Goal: Register for event/course

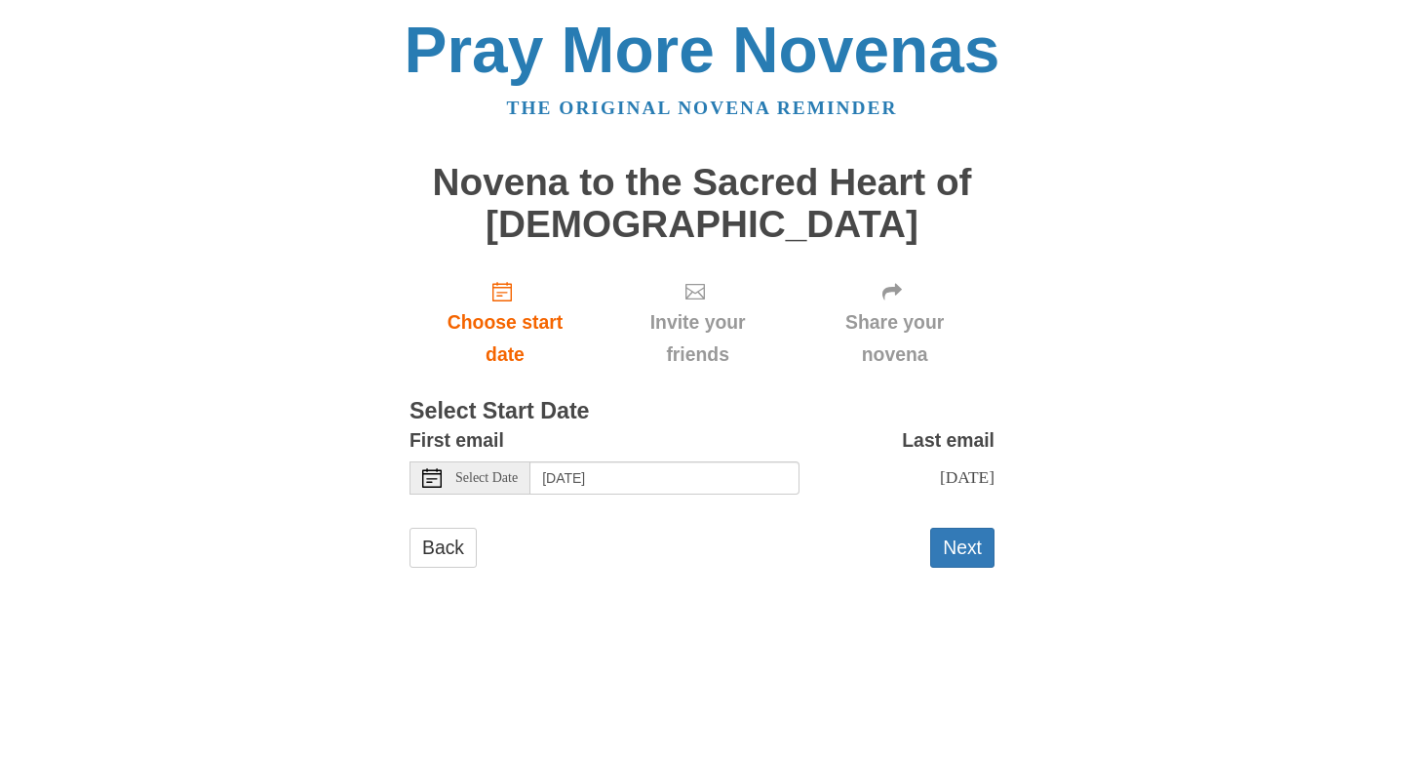
click at [472, 471] on span "Select Date" at bounding box center [486, 478] width 62 height 14
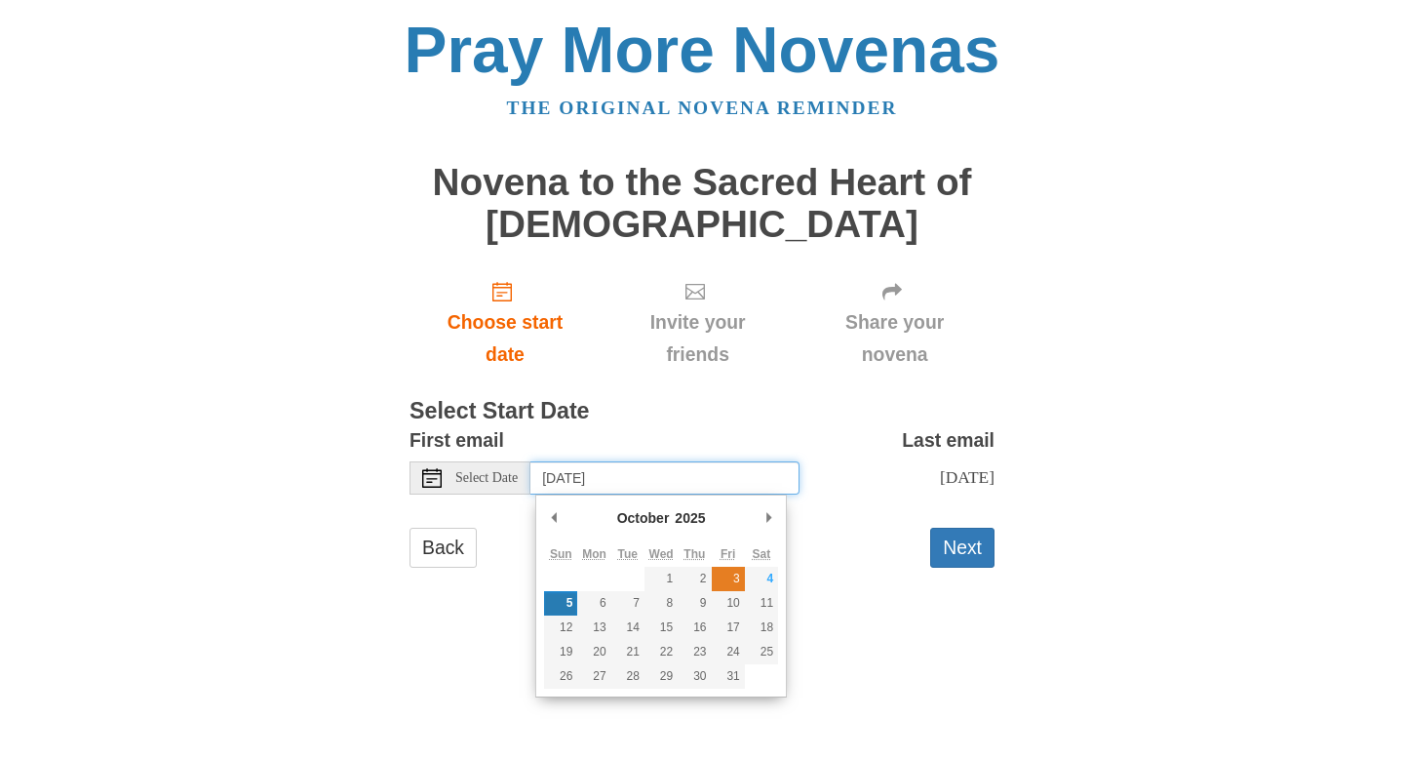
type input "Friday, October 3rd"
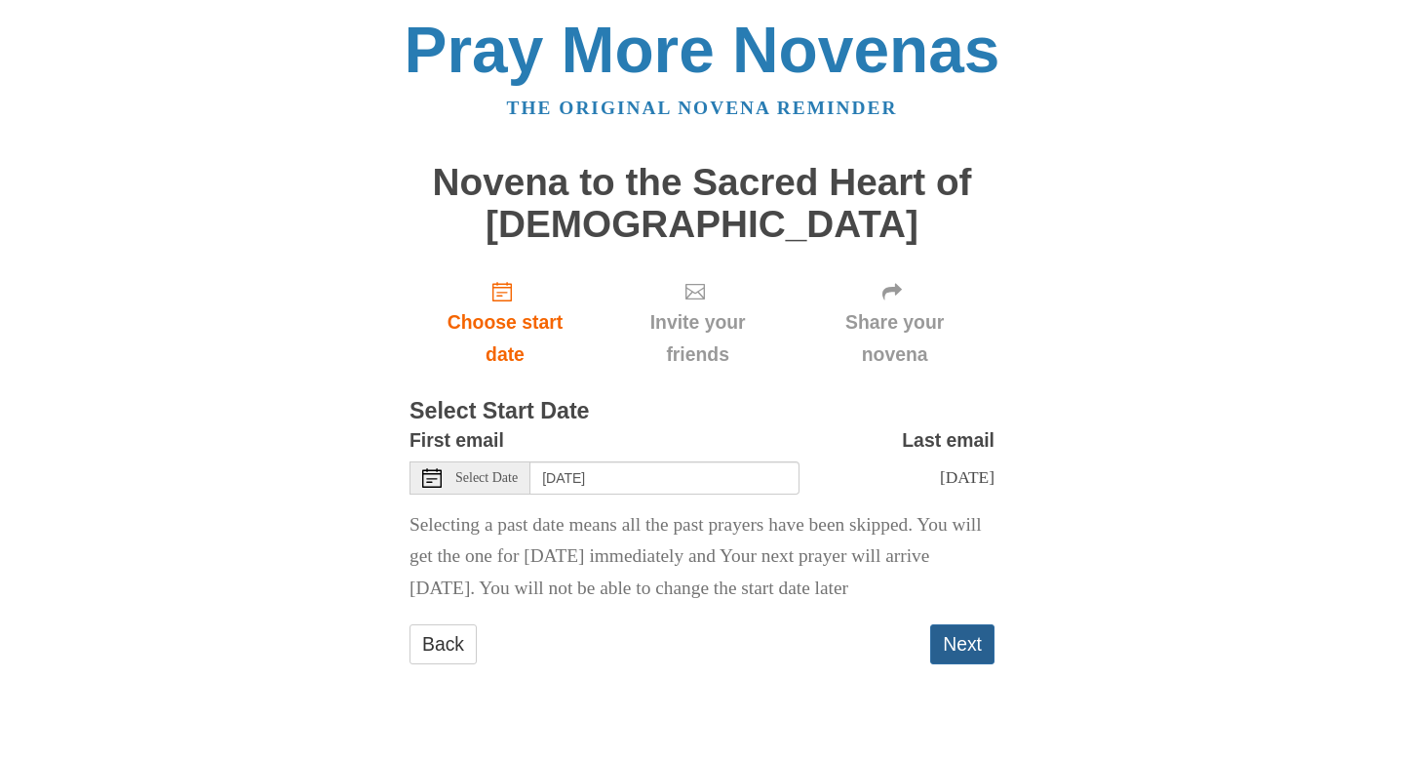
click at [961, 648] on button "Next" at bounding box center [962, 644] width 64 height 40
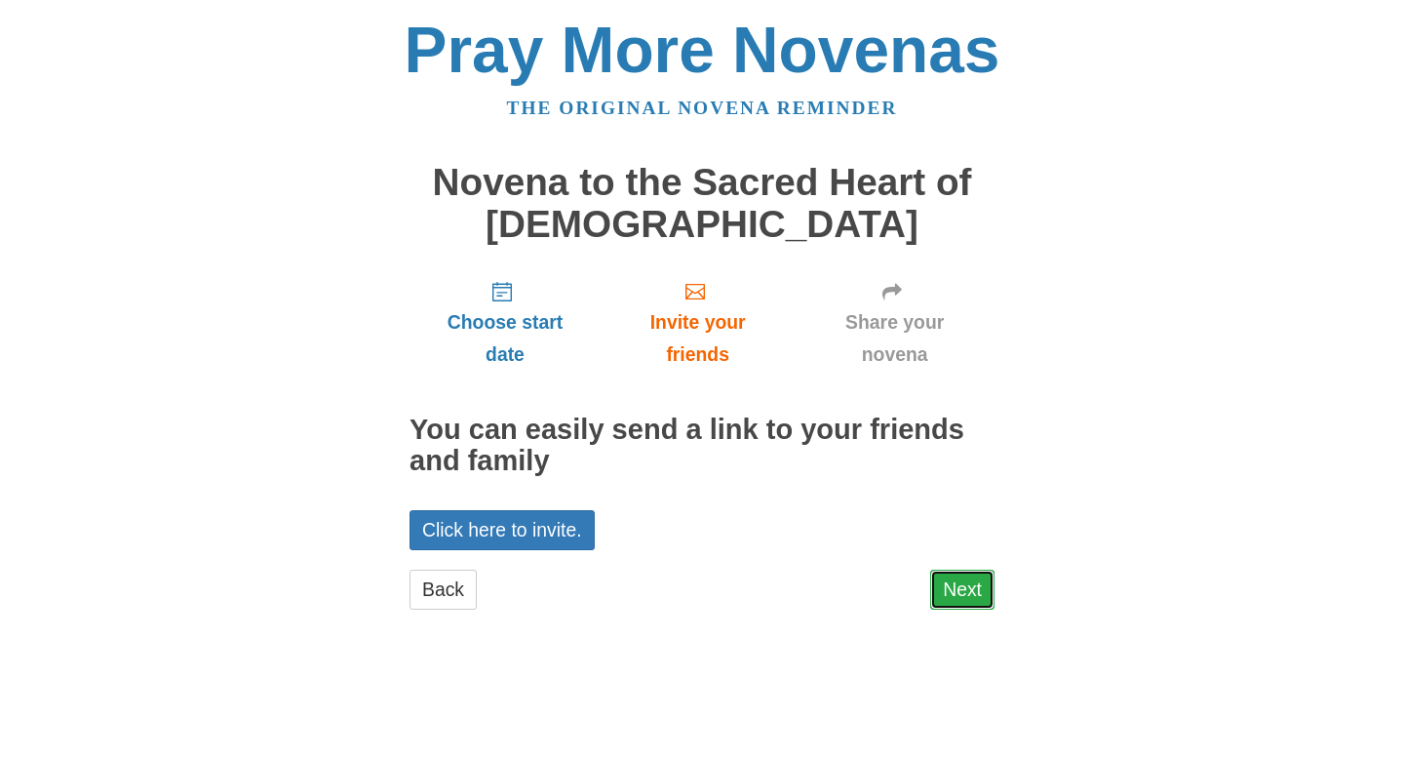
click at [969, 598] on link "Next" at bounding box center [962, 589] width 64 height 40
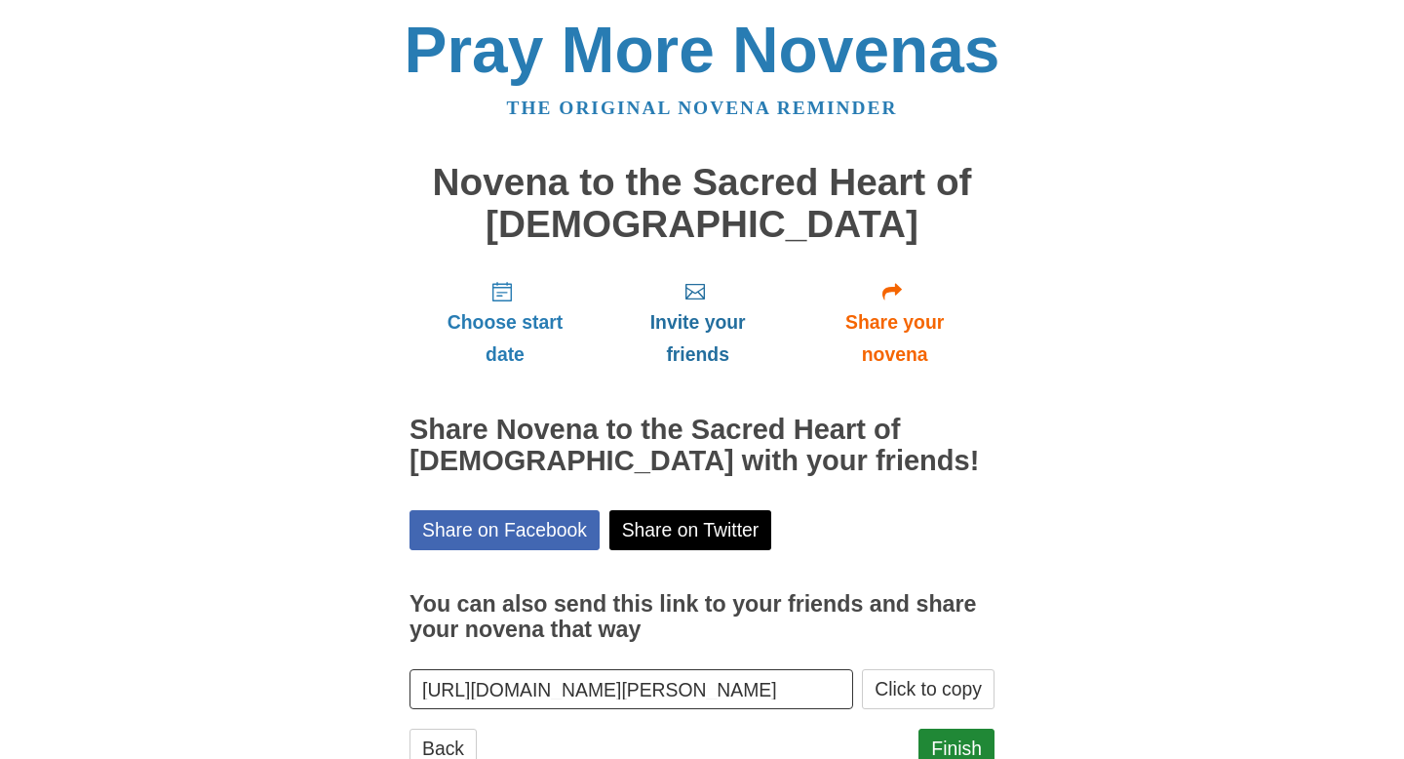
scroll to position [66, 0]
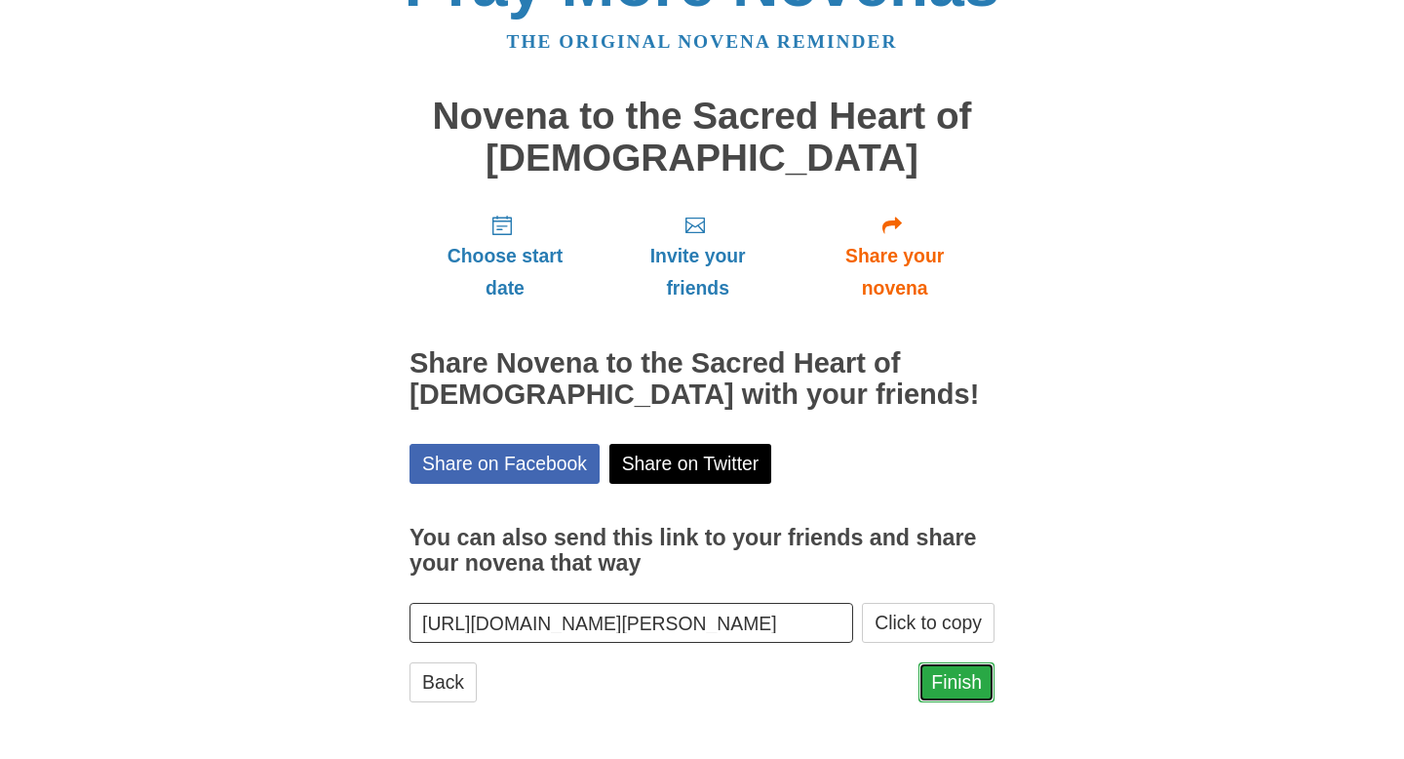
click at [958, 677] on link "Finish" at bounding box center [957, 682] width 76 height 40
